Goal: Information Seeking & Learning: Learn about a topic

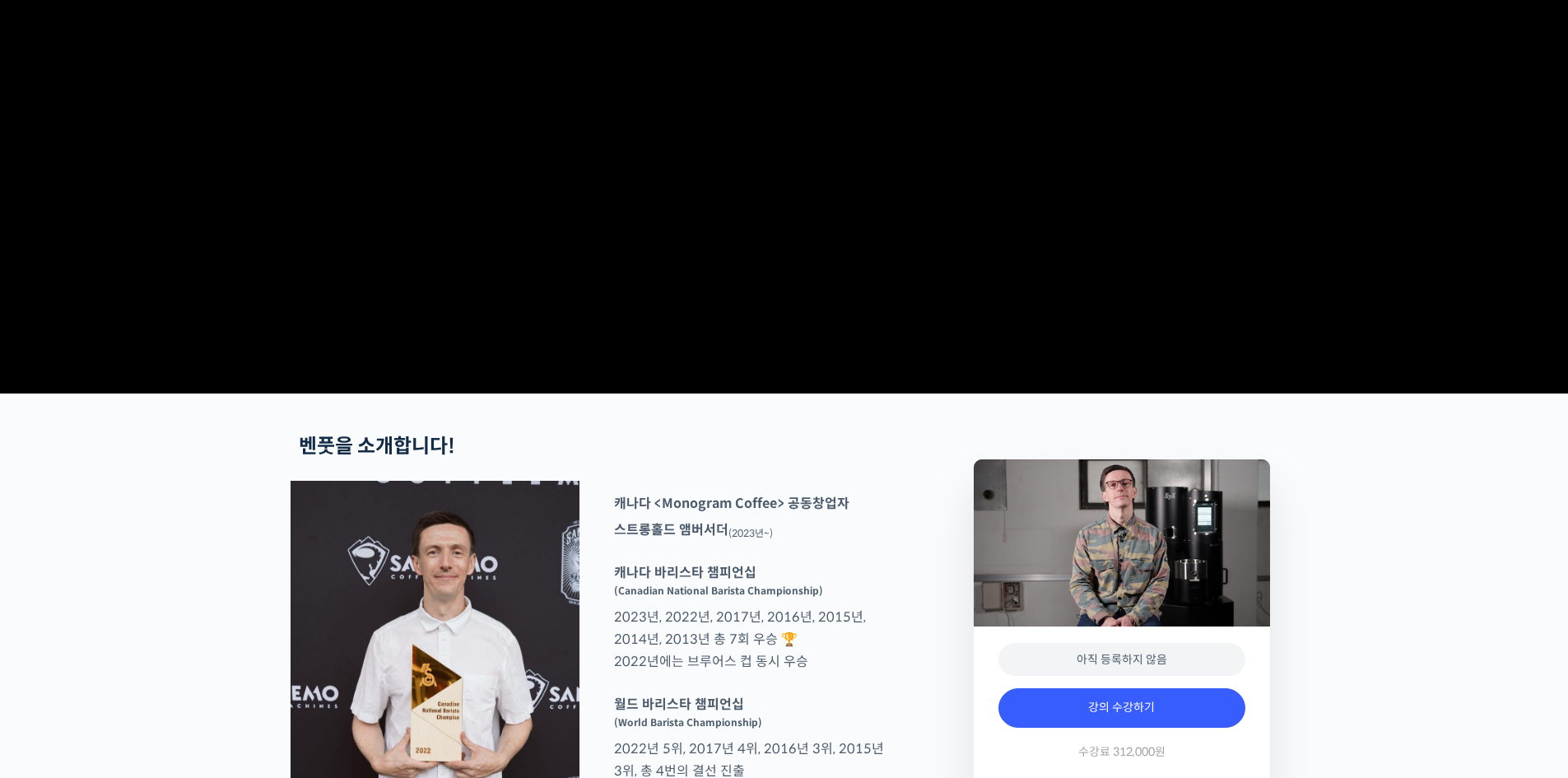
scroll to position [494, 0]
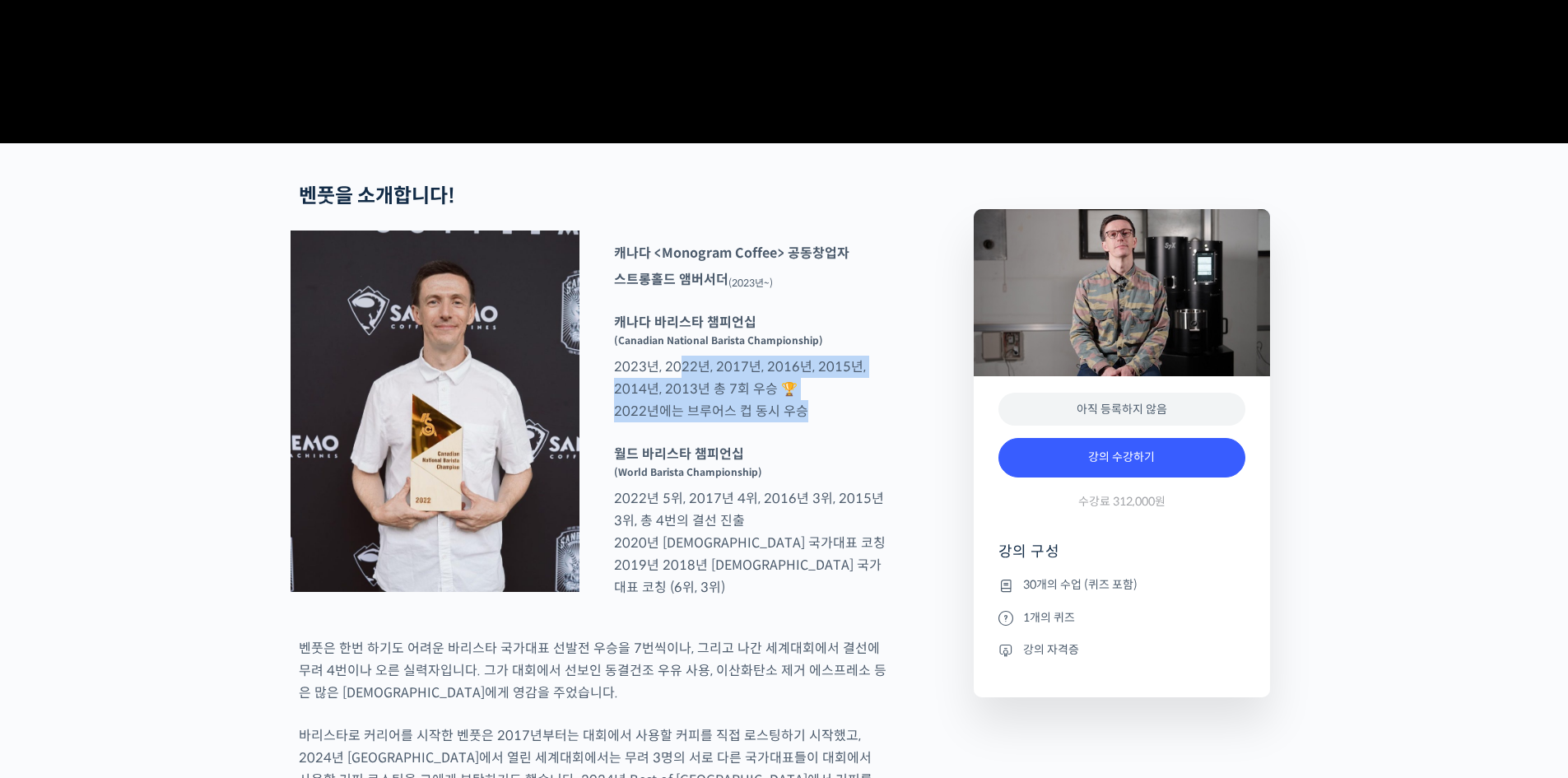
drag, startPoint x: 820, startPoint y: 484, endPoint x: 681, endPoint y: 440, distance: 145.8
click at [681, 422] on p "캐나다 바리스타 챔피언십 (Canadian National Barista Championship) 2023년, 2022년, 2017년, 201…" at bounding box center [749, 367] width 289 height 111
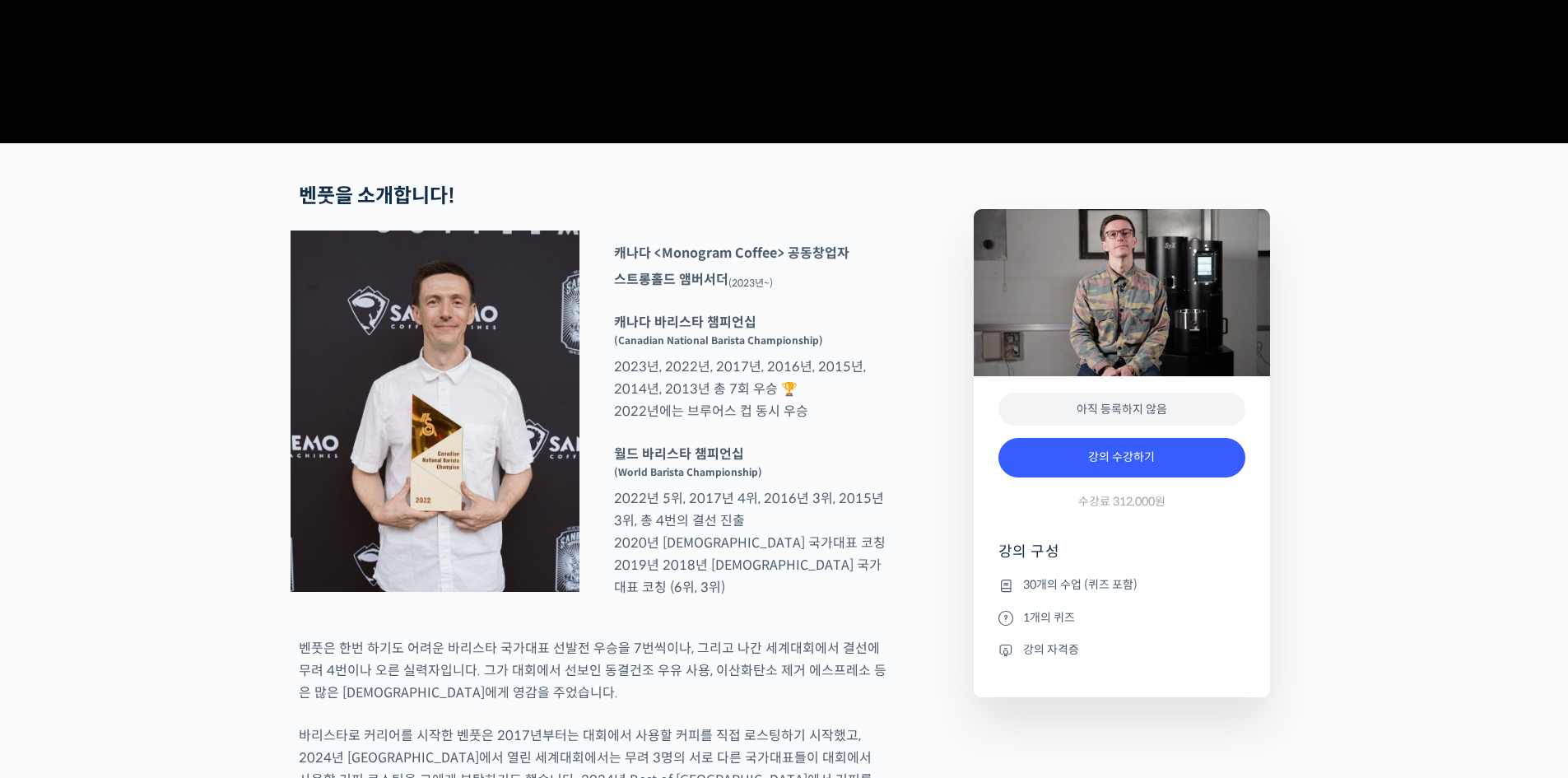
click at [770, 422] on p "캐나다 바리스타 챔피언십 (Canadian National Barista Championship) 2023년, 2022년, 2017년, 201…" at bounding box center [749, 367] width 289 height 111
click at [800, 583] on p "월드 바리스타 챔피언십 (World Barista Championship) 2022년 5위, 2017년 4위, 2016년 3위, 2015년 3…" at bounding box center [749, 521] width 289 height 156
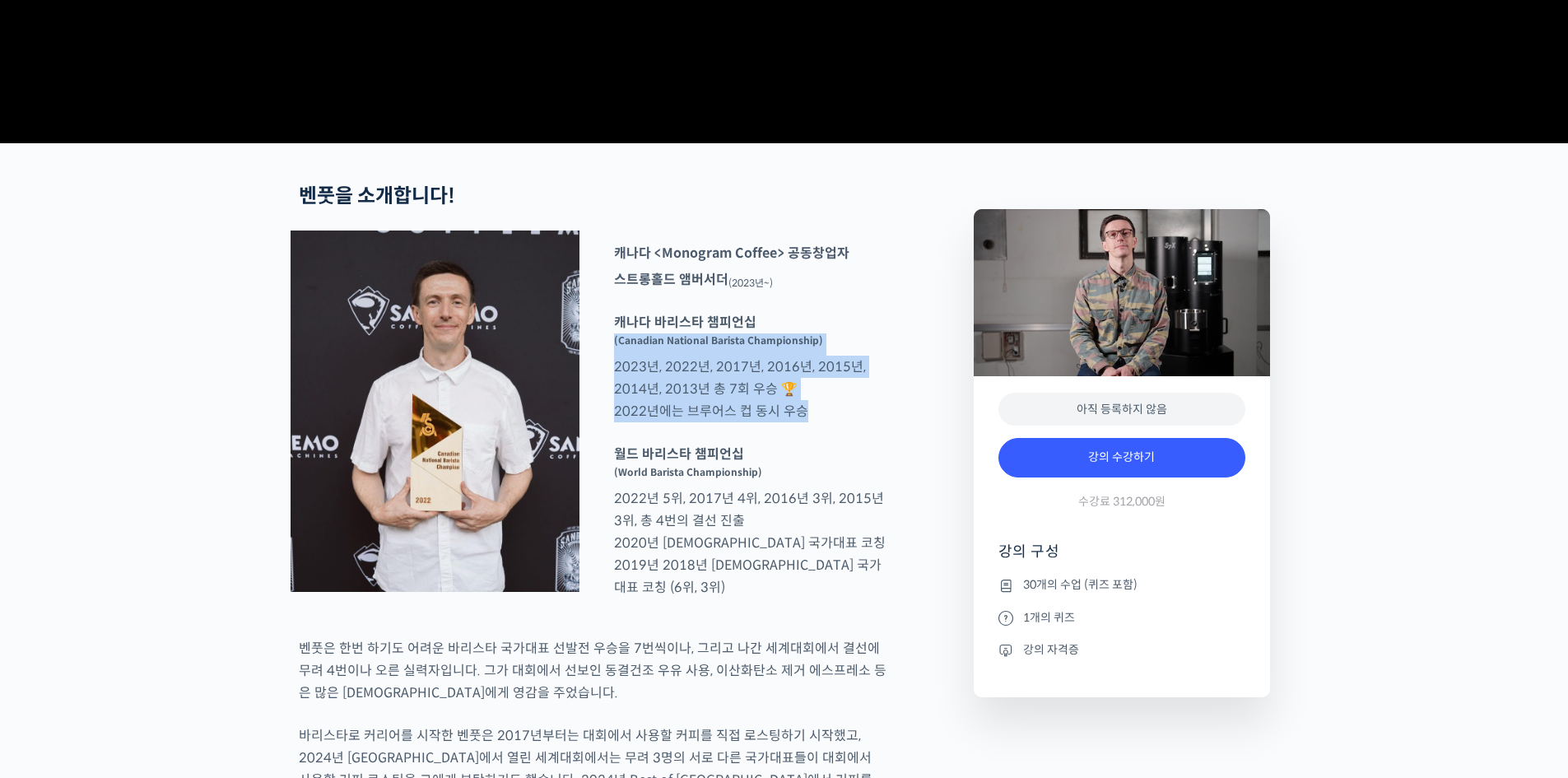
drag, startPoint x: 622, startPoint y: 426, endPoint x: 860, endPoint y: 499, distance: 248.9
click at [860, 499] on div "캐나다 <Monogram Coffee> 공동창업자 스트롱홀드 앰버서더 (2023년~) 캐나다 바리스타 챔피언십 (Canadian Nationa…" at bounding box center [593, 422] width 604 height 384
click at [860, 444] on div at bounding box center [749, 435] width 289 height 16
drag, startPoint x: 861, startPoint y: 488, endPoint x: 605, endPoint y: 435, distance: 261.4
click at [605, 422] on p "캐나다 바리스타 챔피언십 (Canadian National Barista Championship) 2023년, 2022년, 2017년, 201…" at bounding box center [749, 367] width 289 height 111
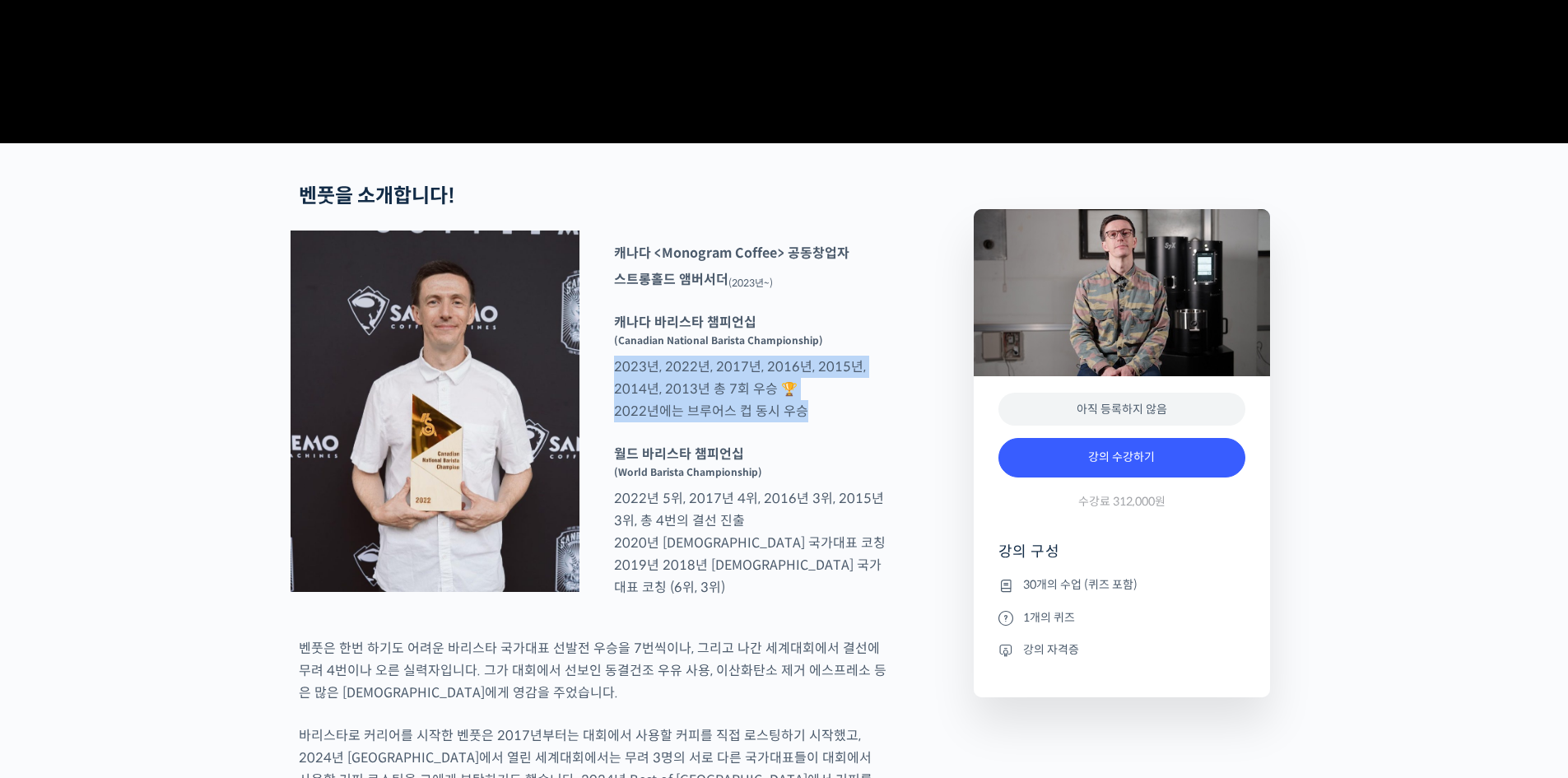
click at [605, 422] on p "캐나다 바리스타 챔피언십 (Canadian National Barista Championship) 2023년, 2022년, 2017년, 201…" at bounding box center [749, 367] width 289 height 111
drag, startPoint x: 604, startPoint y: 434, endPoint x: 848, endPoint y: 486, distance: 249.5
click at [848, 486] on div "캐나다 <Monogram Coffee> 공동창업자 스트롱홀드 앰버서더 (2023년~) 캐나다 바리스타 챔피언십 (Canadian Nationa…" at bounding box center [593, 422] width 604 height 384
click at [848, 422] on p "캐나다 바리스타 챔피언십 (Canadian National Barista Championship) 2023년, 2022년, 2017년, 201…" at bounding box center [749, 367] width 289 height 111
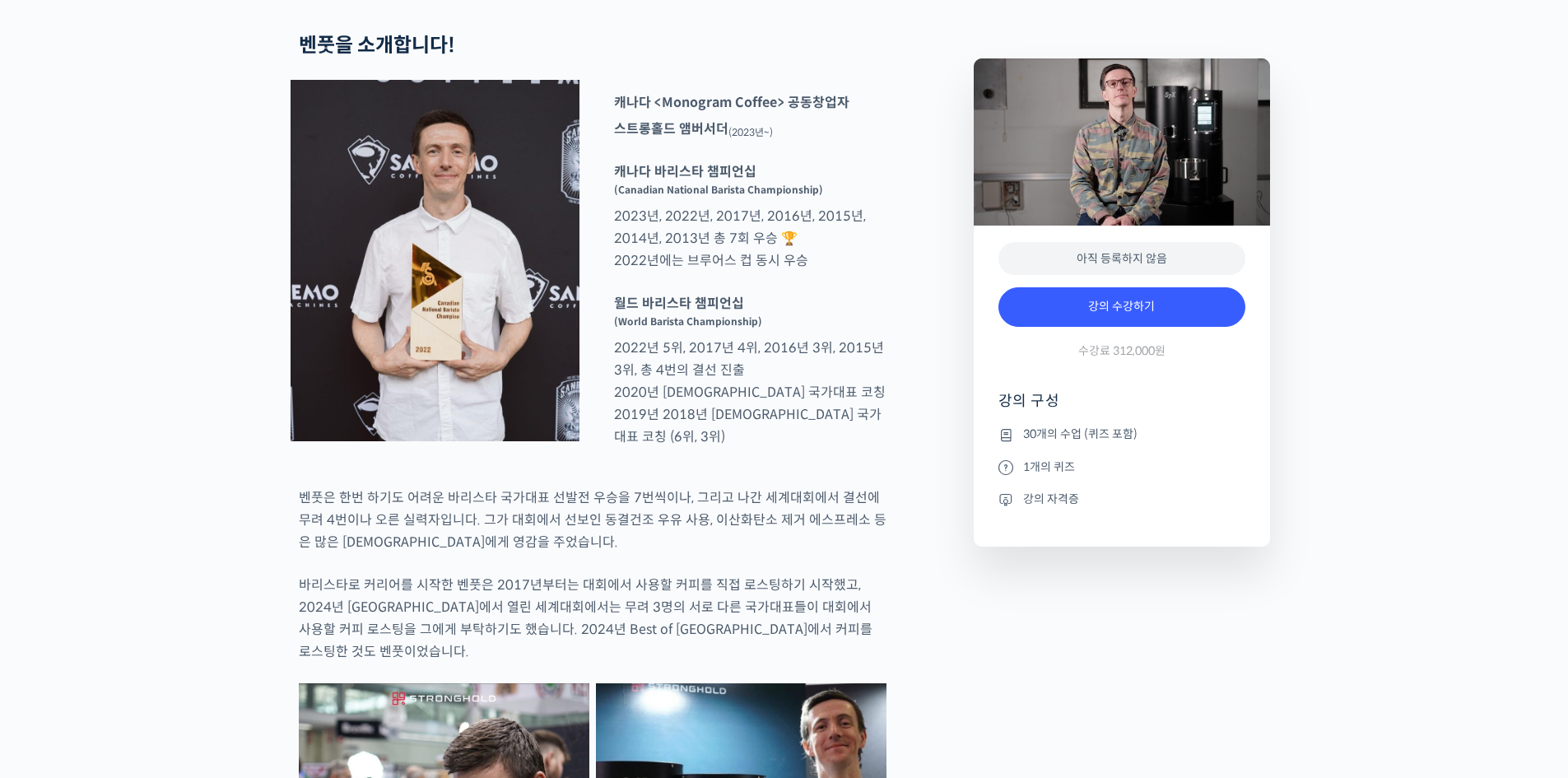
scroll to position [741, 0]
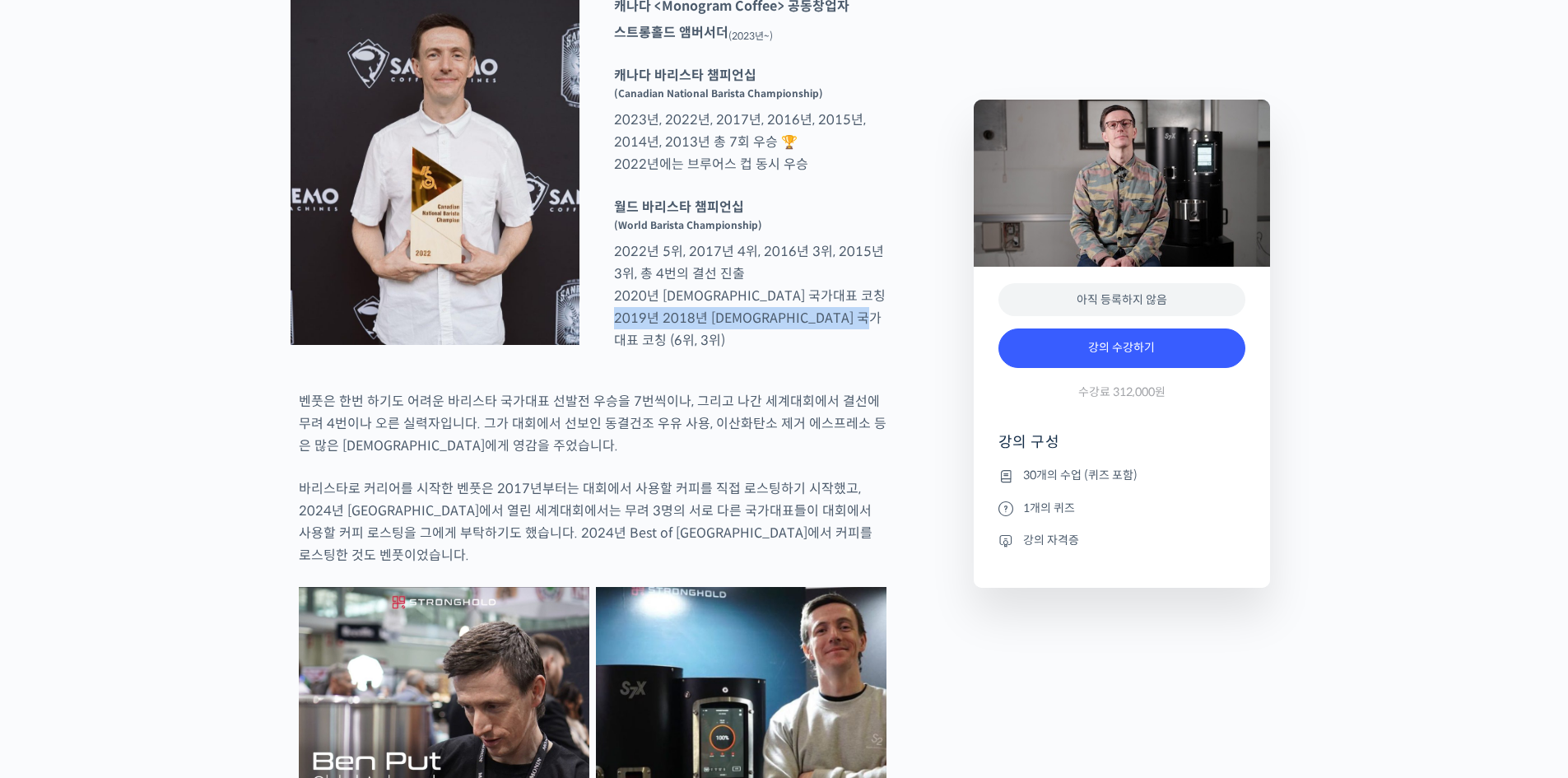
drag, startPoint x: 621, startPoint y: 378, endPoint x: 884, endPoint y: 404, distance: 264.3
click at [884, 367] on div "캐나다 <Monogram Coffee> 공동창업자 스트롱홀드 앰버서더 (2023년~) 캐나다 바리스타 챔피언십 (Canadian Nationa…" at bounding box center [593, 175] width 604 height 384
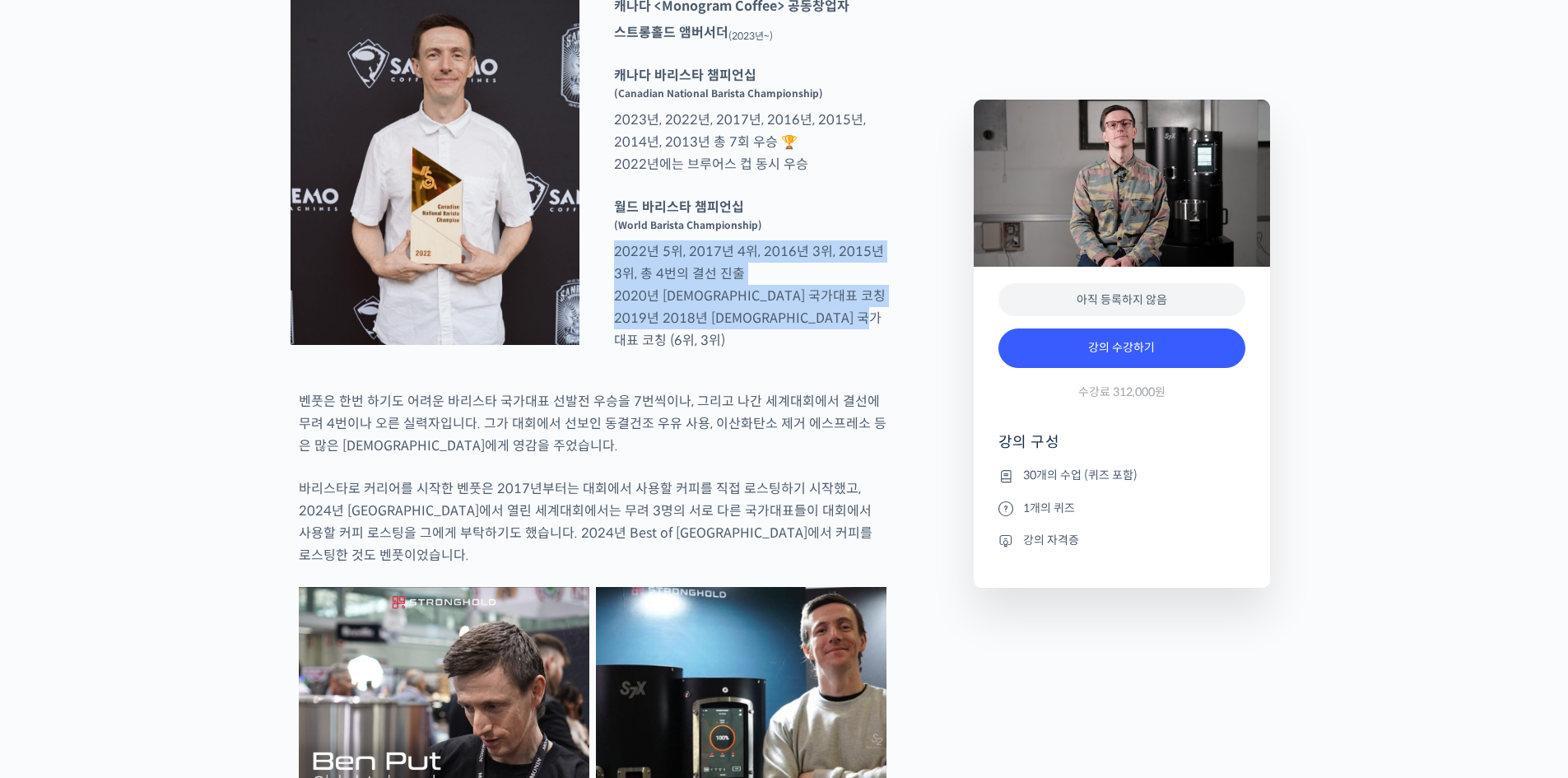
drag, startPoint x: 901, startPoint y: 390, endPoint x: 606, endPoint y: 313, distance: 304.9
click at [606, 313] on p "월드 바리스타 챔피언십 (World Barista Championship) 2022년 5위, 2017년 4위, 2016년 3위, 2015년 3…" at bounding box center [749, 274] width 289 height 156
drag, startPoint x: 606, startPoint y: 313, endPoint x: 885, endPoint y: 399, distance: 292.0
click at [885, 352] on p "월드 바리스타 챔피언십 (World Barista Championship) 2022년 5위, 2017년 4위, 2016년 3위, 2015년 3…" at bounding box center [749, 274] width 289 height 156
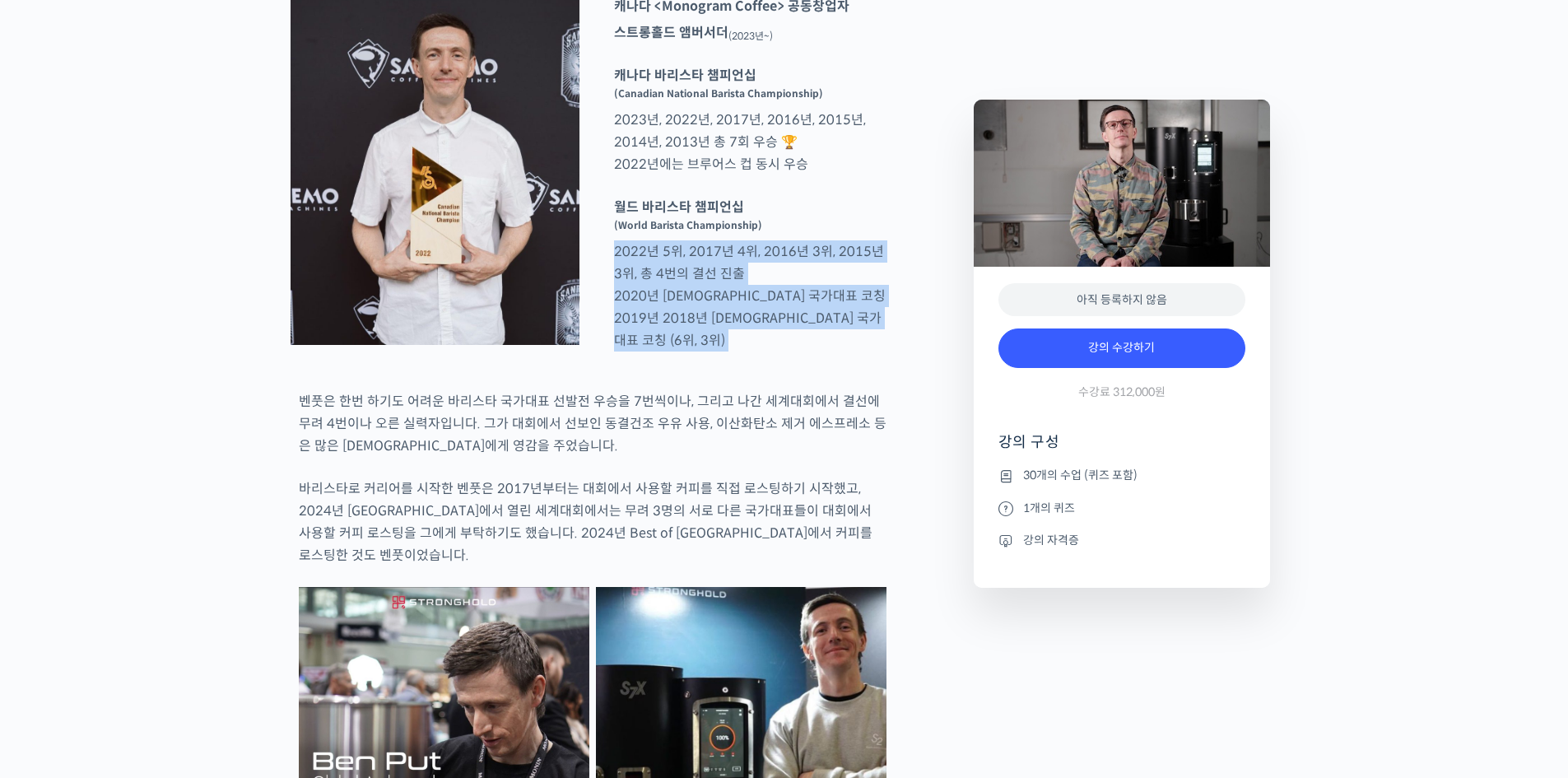
click at [885, 352] on p "월드 바리스타 챔피언십 (World Barista Championship) 2022년 5위, 2017년 4위, 2016년 3위, 2015년 3…" at bounding box center [749, 274] width 289 height 156
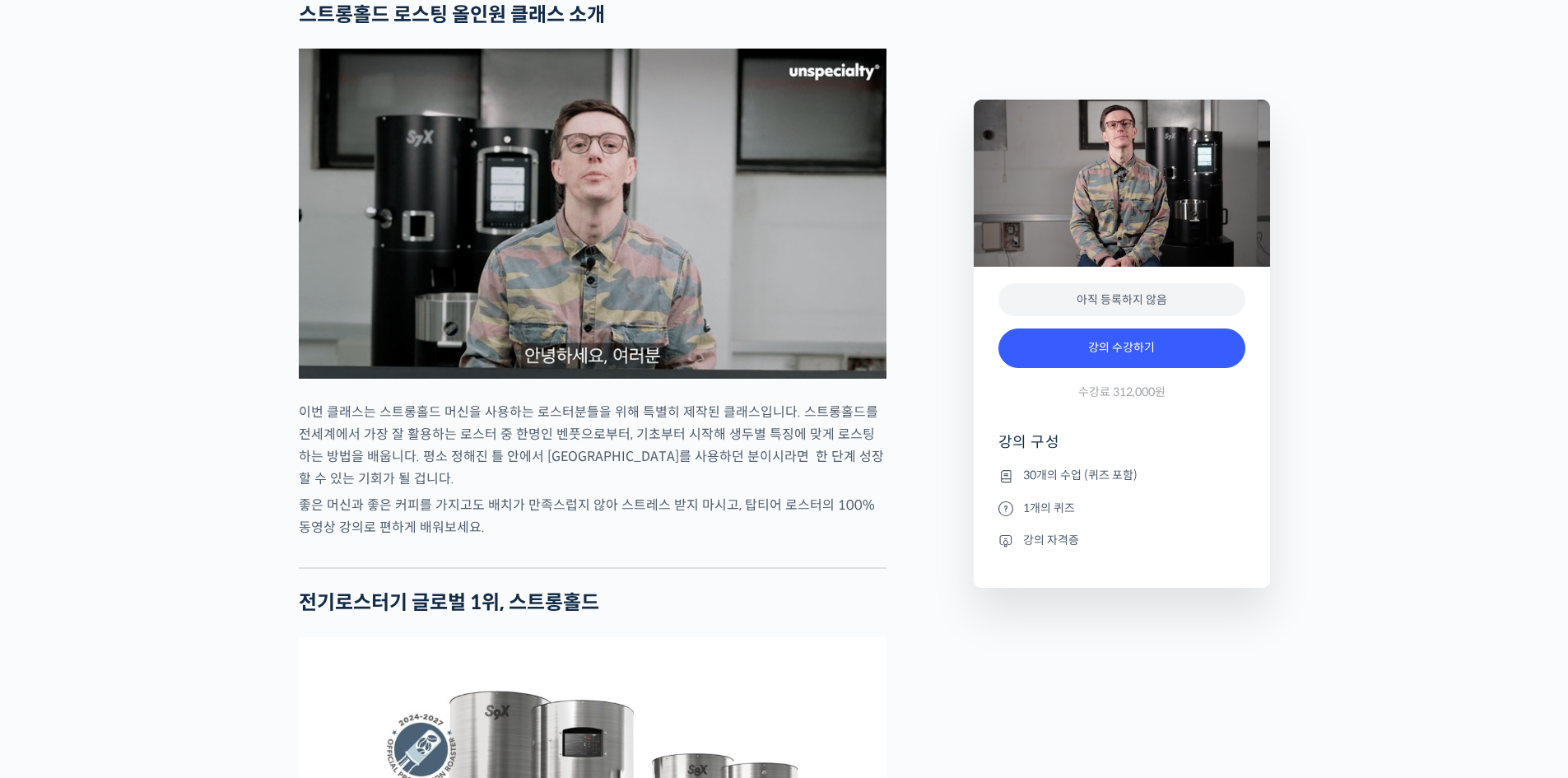
scroll to position [988, 0]
